Goal: Task Accomplishment & Management: Manage account settings

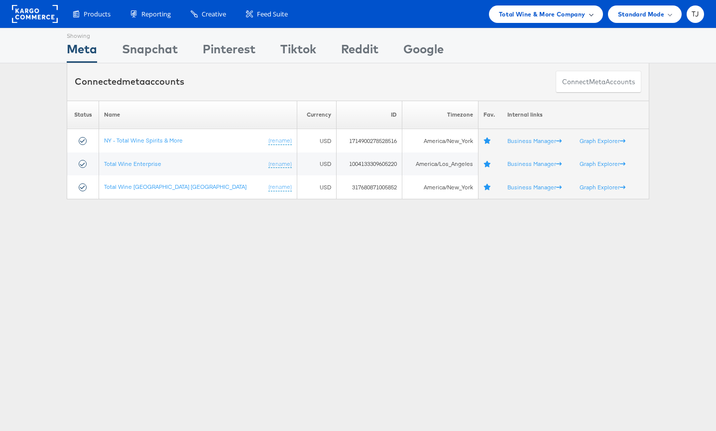
click at [583, 12] on span "Total Wine & More Company" at bounding box center [542, 14] width 87 height 10
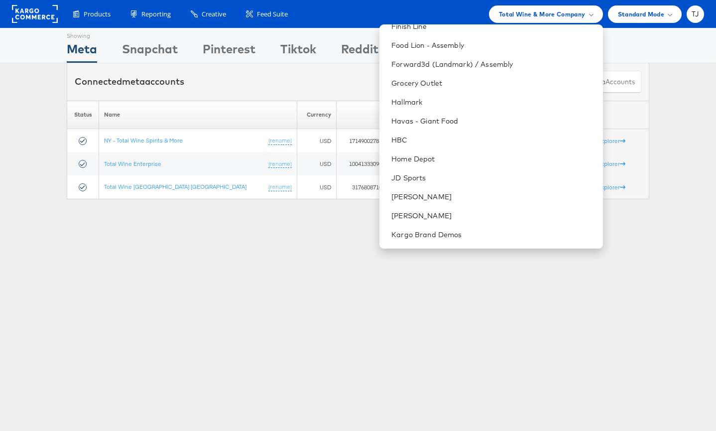
scroll to position [565, 0]
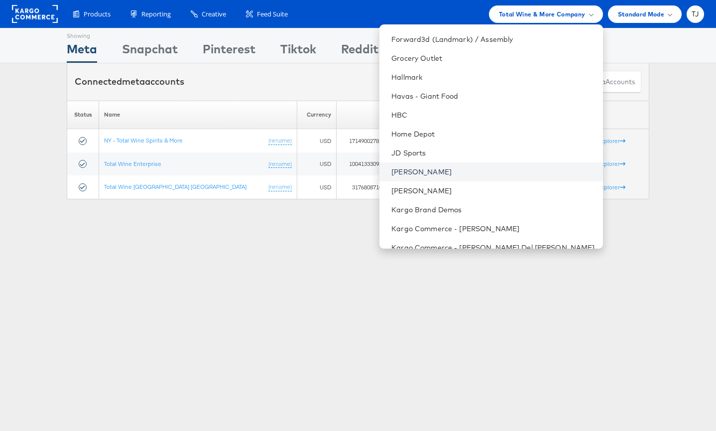
click at [498, 167] on link "[PERSON_NAME]" at bounding box center [492, 172] width 203 height 10
click at [492, 171] on link "[PERSON_NAME]" at bounding box center [492, 172] width 203 height 10
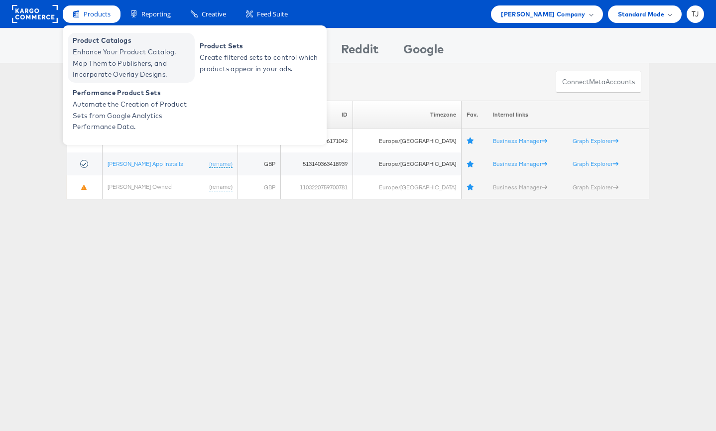
click at [95, 51] on span "Enhance Your Product Catalog, Map Them to Publishers, and Incorporate Overlay D…" at bounding box center [132, 63] width 119 height 34
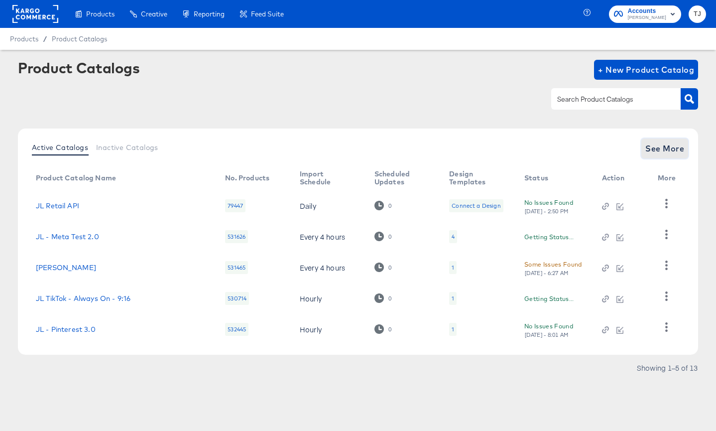
click at [672, 151] on span "See More" at bounding box center [664, 148] width 39 height 14
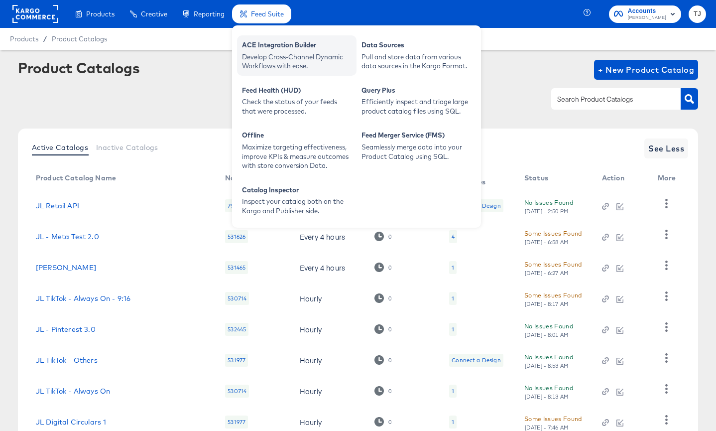
click at [276, 54] on div "Develop Cross-Channel Dynamic Workflows with ease." at bounding box center [297, 61] width 110 height 18
